Goal: Task Accomplishment & Management: Manage account settings

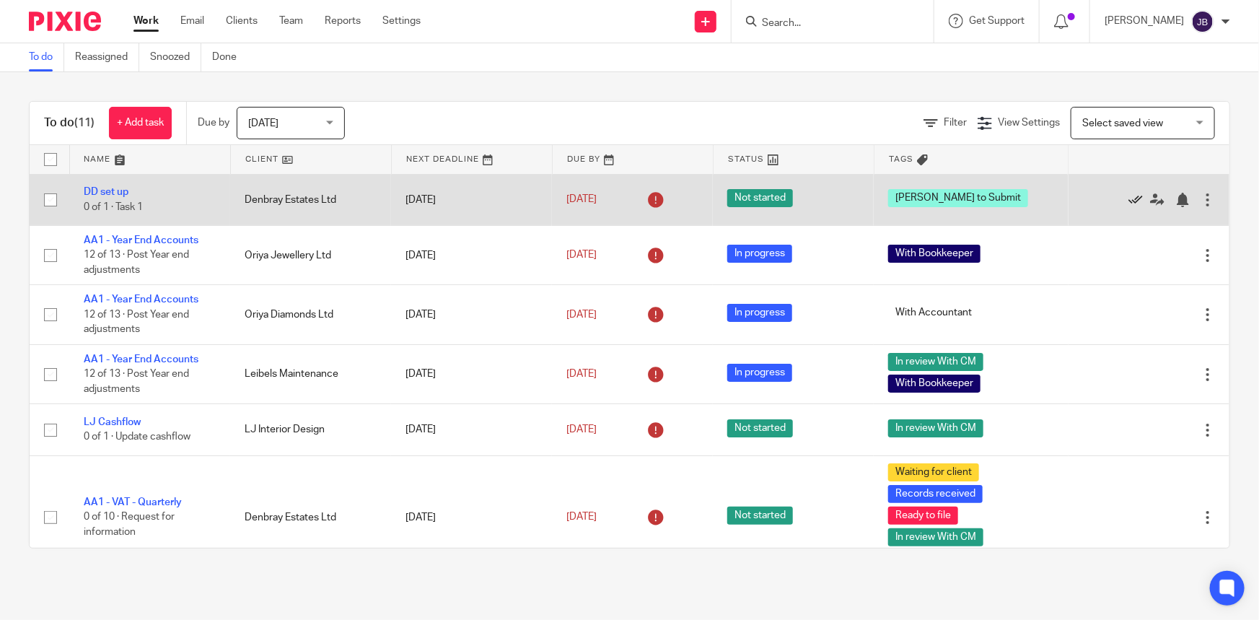
click at [1129, 200] on icon at bounding box center [1136, 200] width 14 height 14
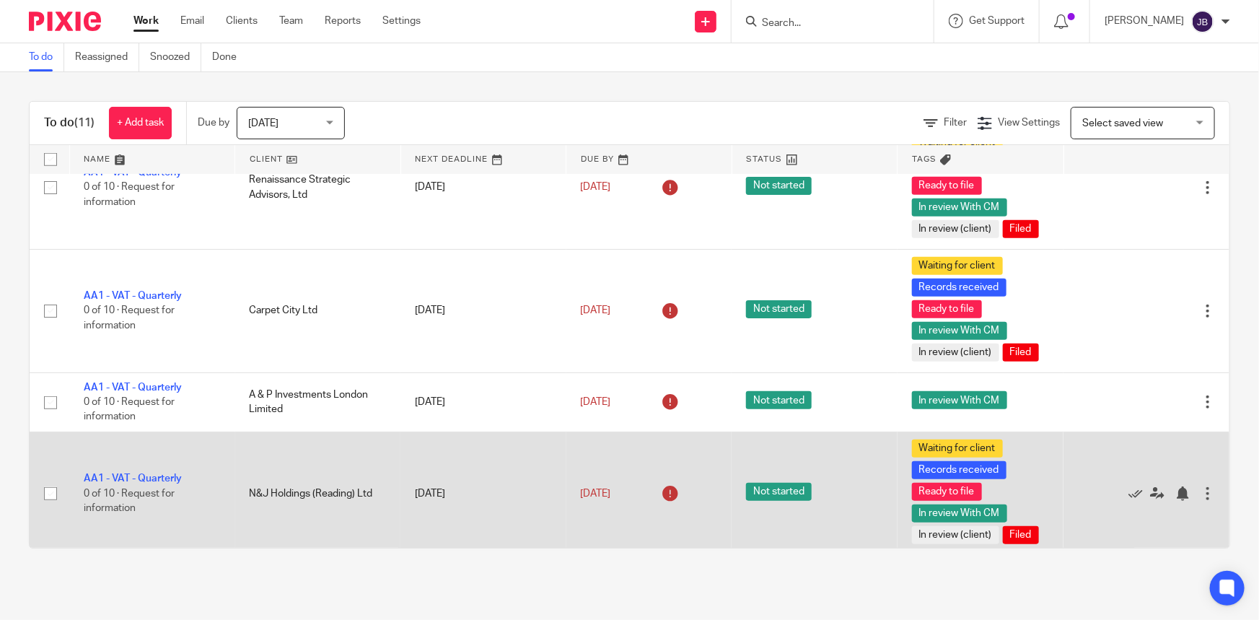
scroll to position [466, 0]
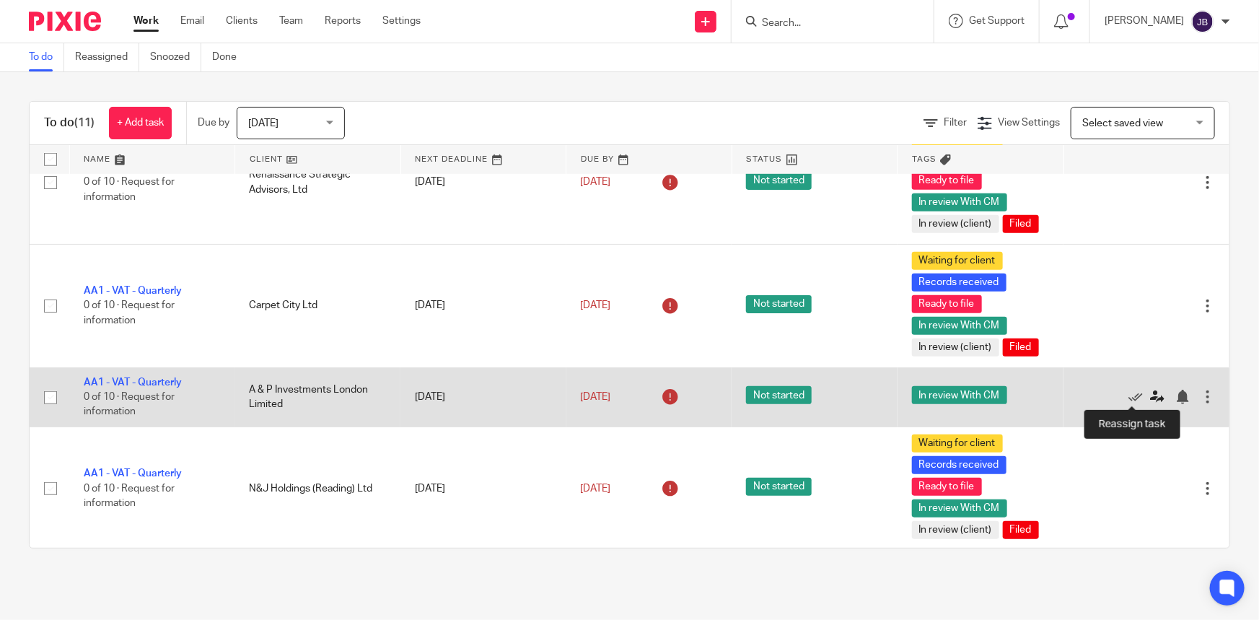
click at [1150, 395] on icon at bounding box center [1157, 397] width 14 height 14
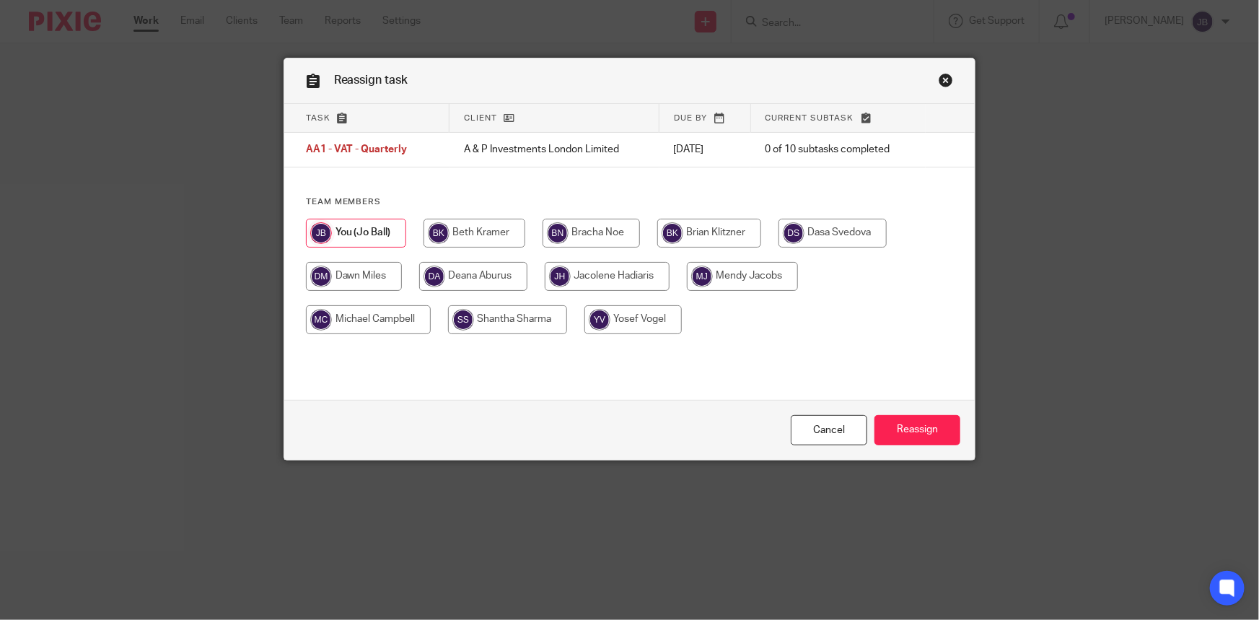
click at [485, 342] on div at bounding box center [630, 284] width 648 height 130
click at [485, 326] on input "radio" at bounding box center [507, 319] width 119 height 29
radio input "true"
click at [911, 421] on div "Cancel Reassign" at bounding box center [629, 430] width 691 height 61
click at [909, 433] on input "Reassign" at bounding box center [918, 430] width 86 height 31
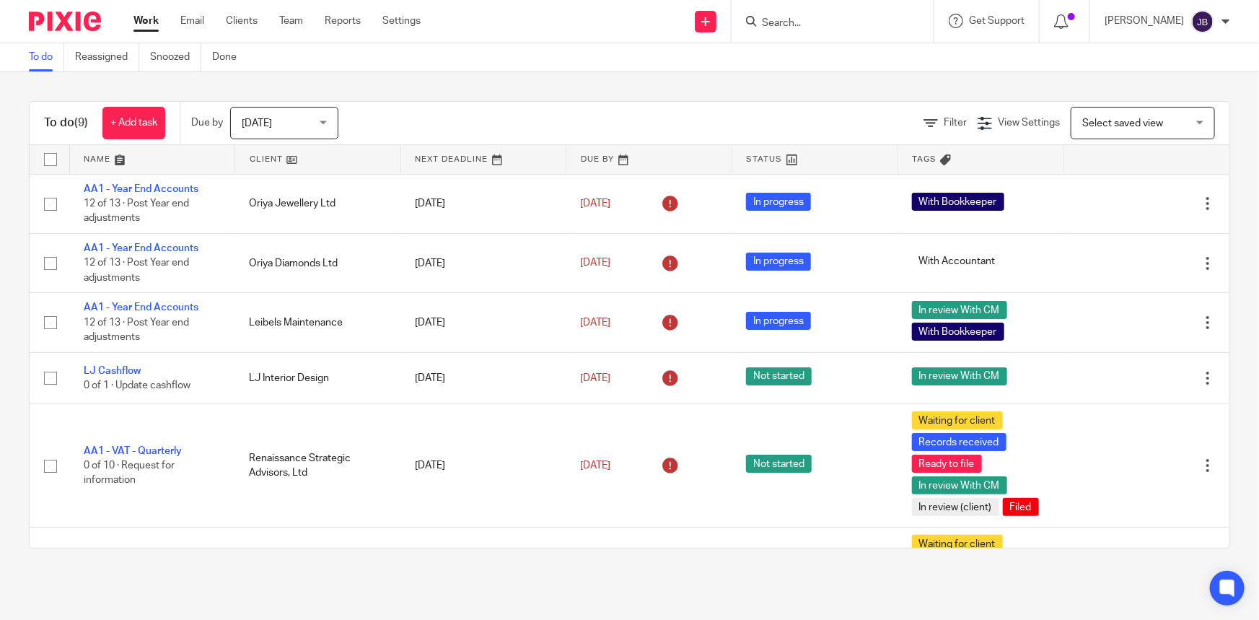
click at [851, 24] on input "Search" at bounding box center [826, 23] width 130 height 13
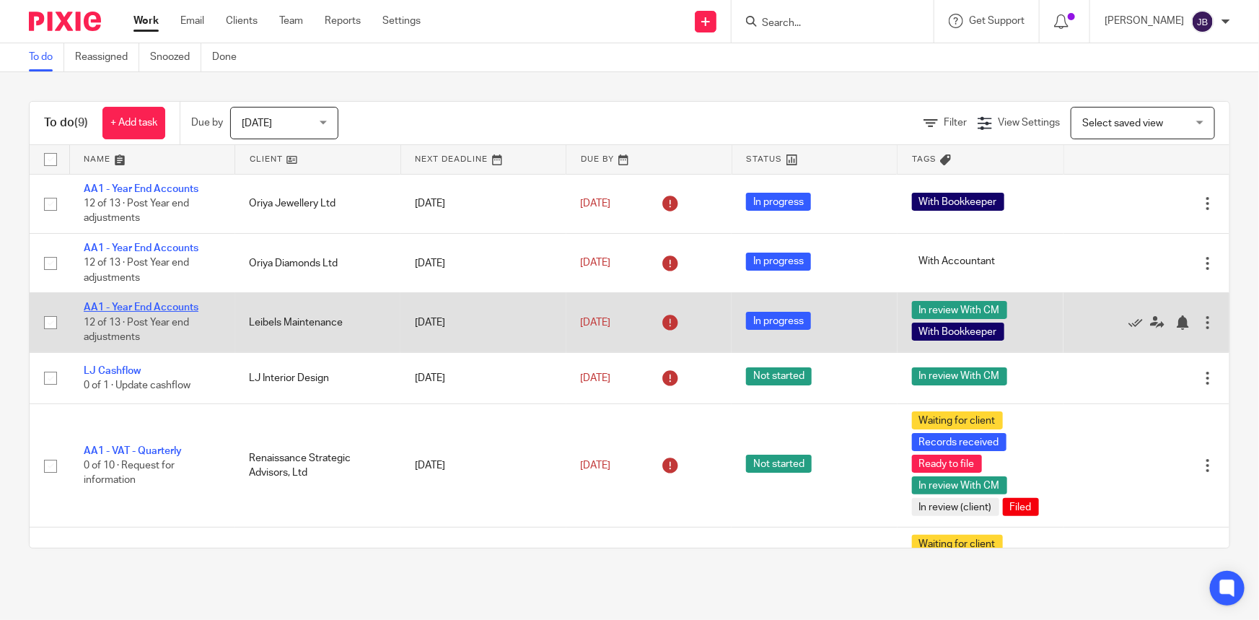
click at [165, 305] on link "AA1 - Year End Accounts" at bounding box center [141, 307] width 115 height 10
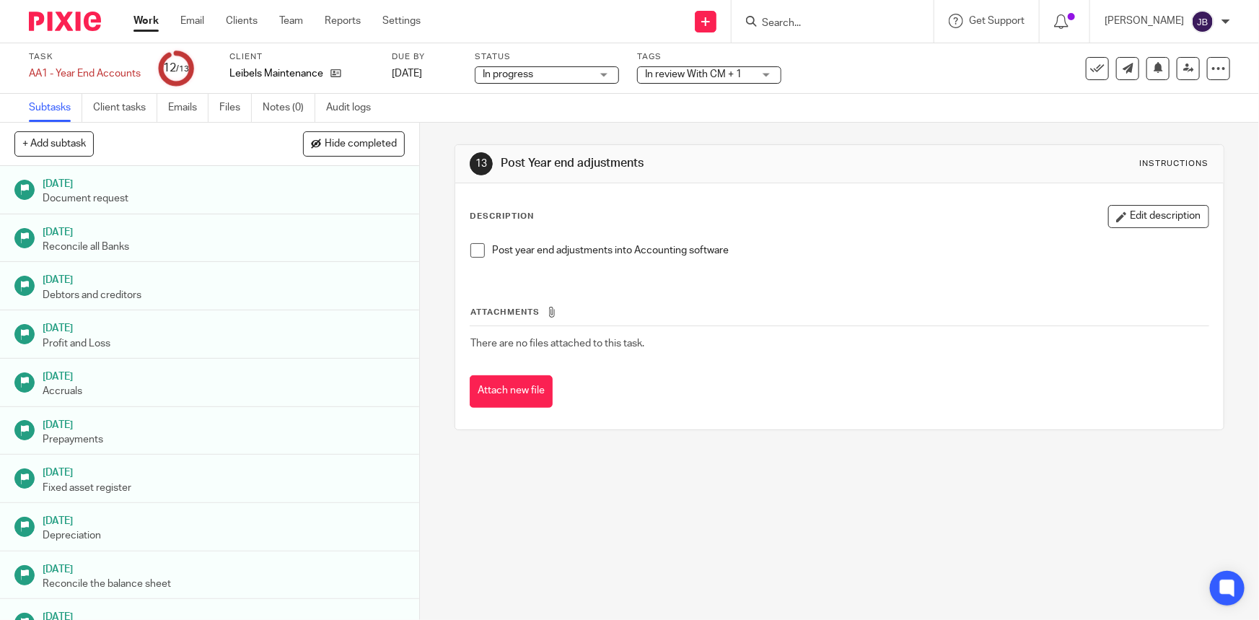
click at [343, 74] on div "Leibels Maintenance" at bounding box center [301, 73] width 144 height 14
click at [338, 74] on icon at bounding box center [336, 73] width 11 height 11
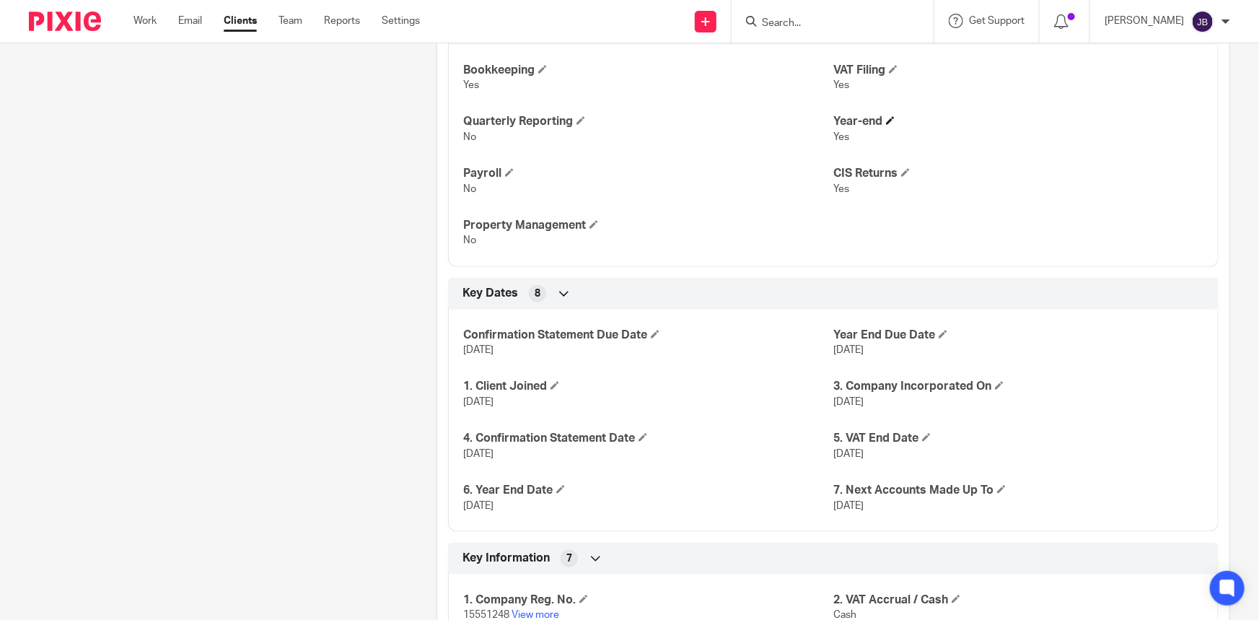
scroll to position [656, 0]
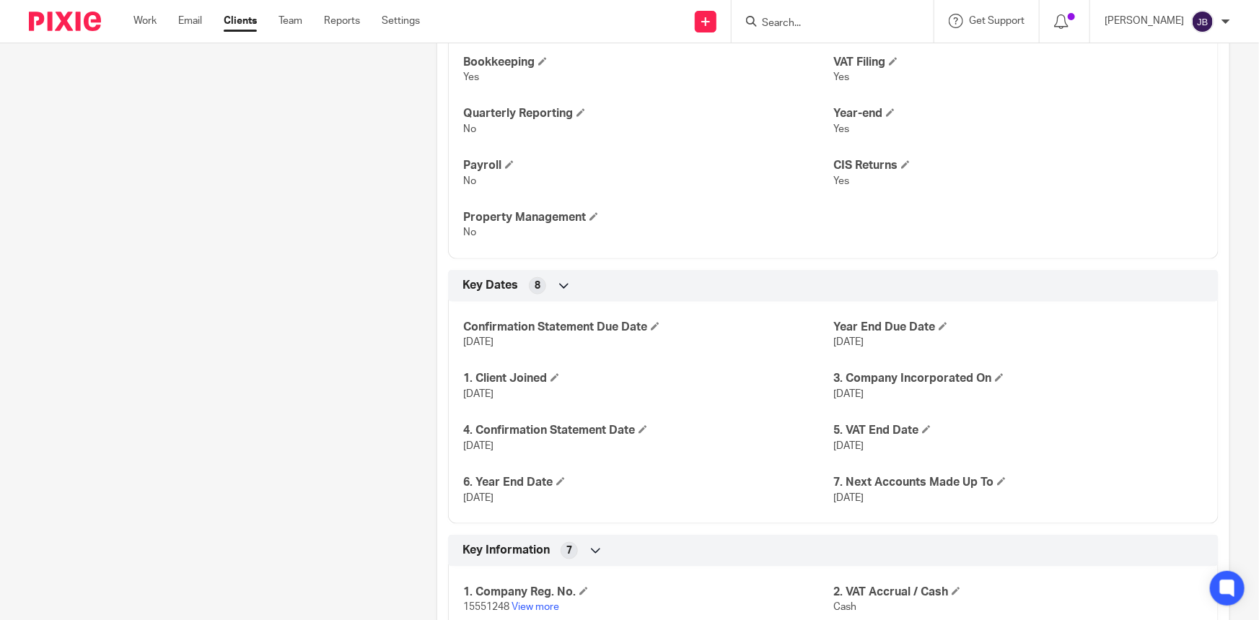
click at [393, 247] on div "Client contacts [PERSON_NAME] [EMAIL_ADDRESS][DOMAIN_NAME] Edit contact Create …" at bounding box center [210, 310] width 408 height 1625
